Goal: Check status: Check status

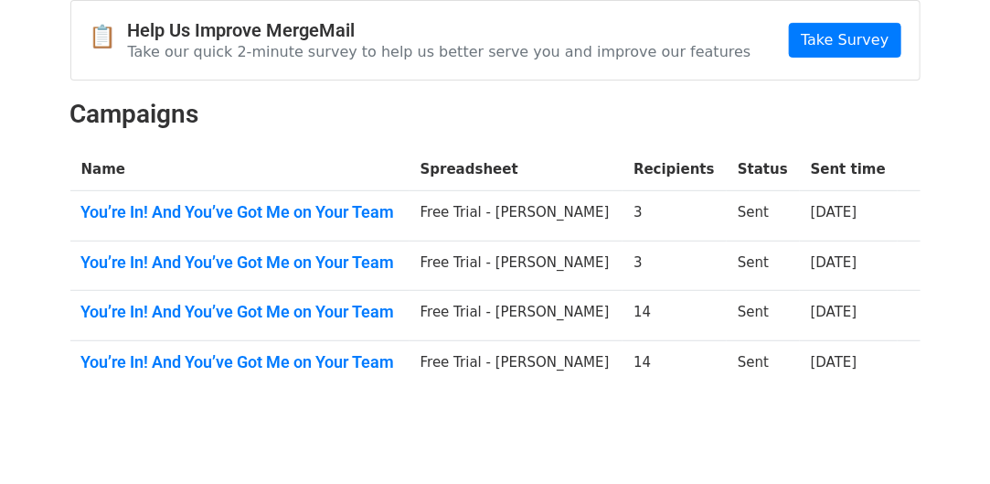
scroll to position [159, 0]
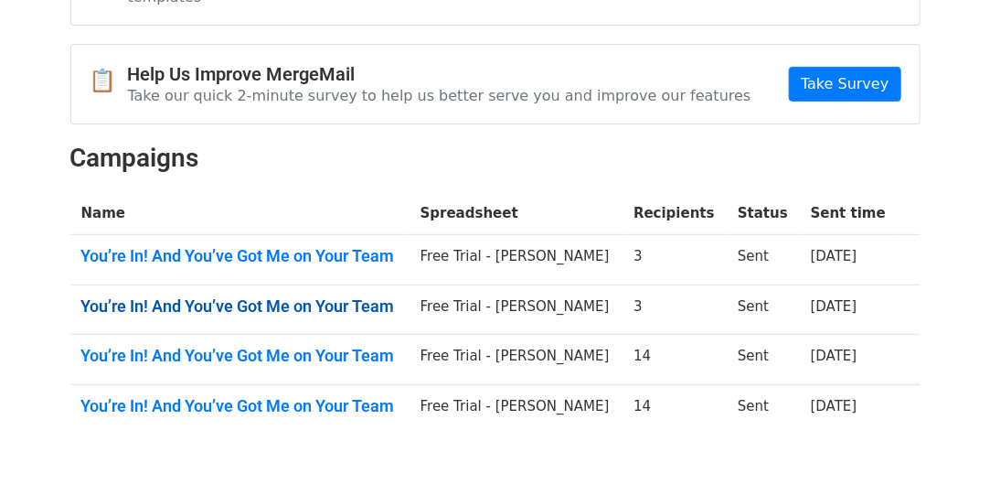
click at [336, 296] on link "You’re In! And You’ve Got Me on Your Team" at bounding box center [239, 306] width 317 height 20
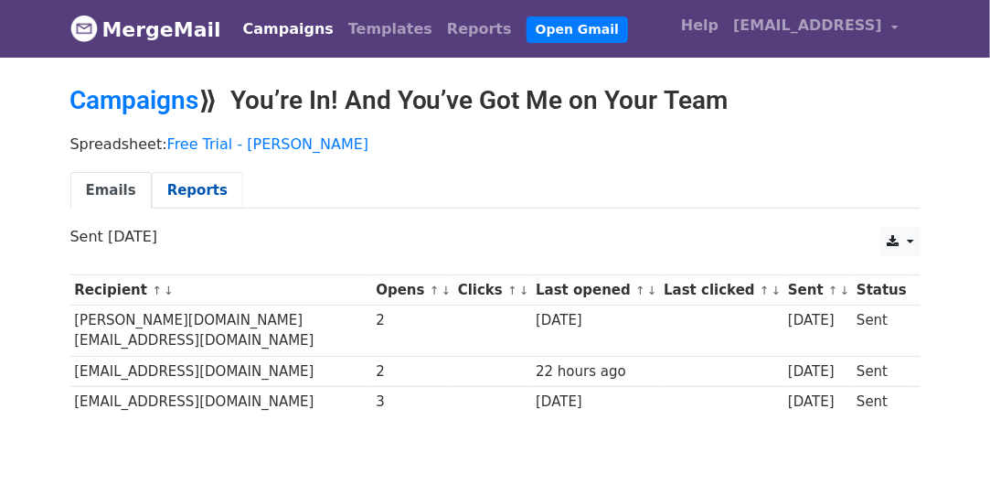
click at [181, 187] on link "Reports" at bounding box center [197, 190] width 91 height 37
